Goal: Navigation & Orientation: Find specific page/section

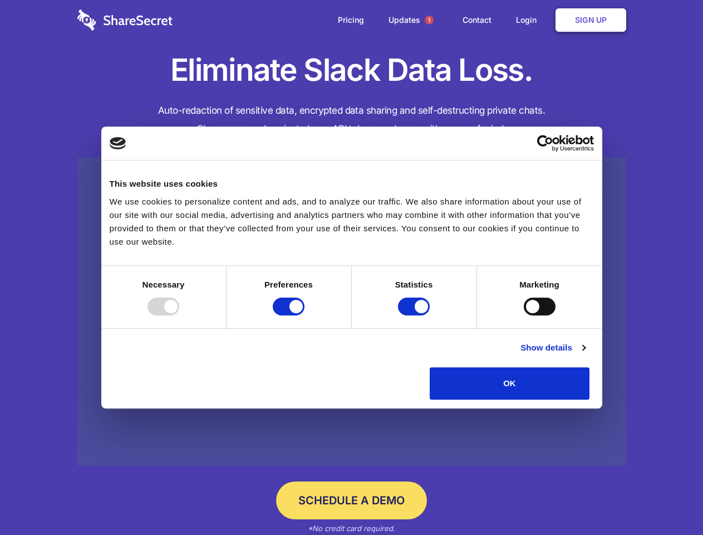
click at [179, 315] on div at bounding box center [164, 306] width 32 height 18
click at [305, 315] on input "Preferences" at bounding box center [289, 306] width 32 height 18
checkbox input "false"
click at [415, 315] on input "Statistics" at bounding box center [414, 306] width 32 height 18
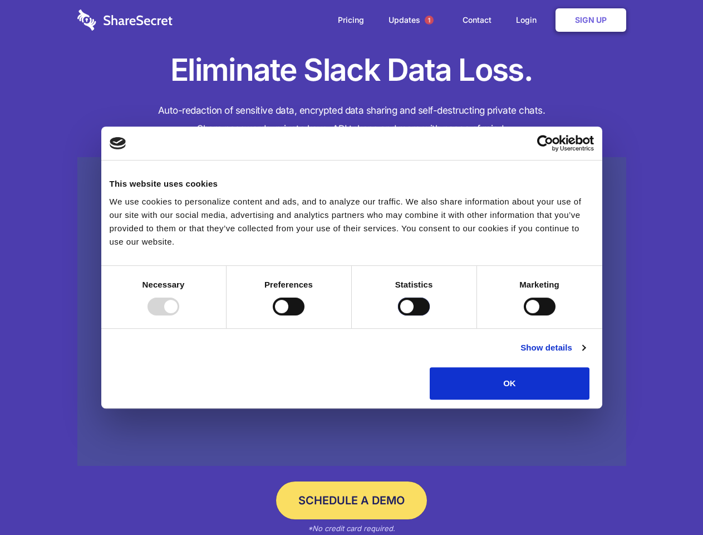
checkbox input "false"
click at [524, 315] on input "Marketing" at bounding box center [540, 306] width 32 height 18
checkbox input "true"
click at [585, 354] on link "Show details" at bounding box center [553, 347] width 65 height 13
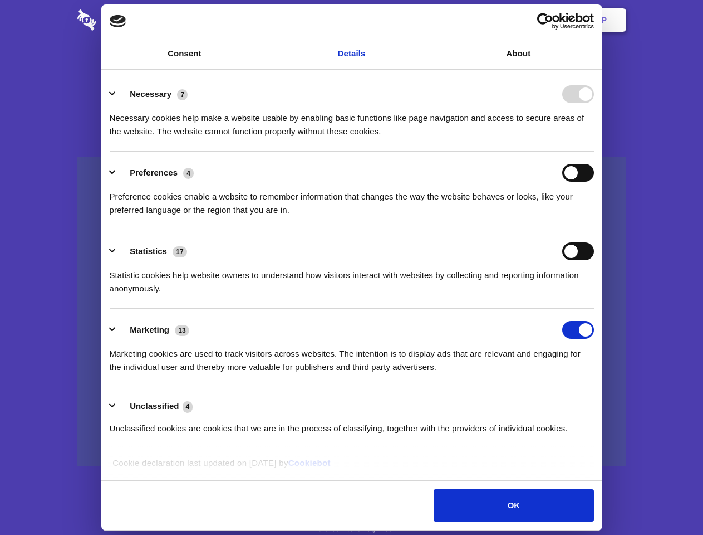
click at [594, 151] on li "Necessary 7 Necessary cookies help make a website usable by enabling basic func…" at bounding box center [352, 112] width 485 height 79
click at [429, 20] on span "1" at bounding box center [429, 20] width 9 height 9
